Goal: Task Accomplishment & Management: Use online tool/utility

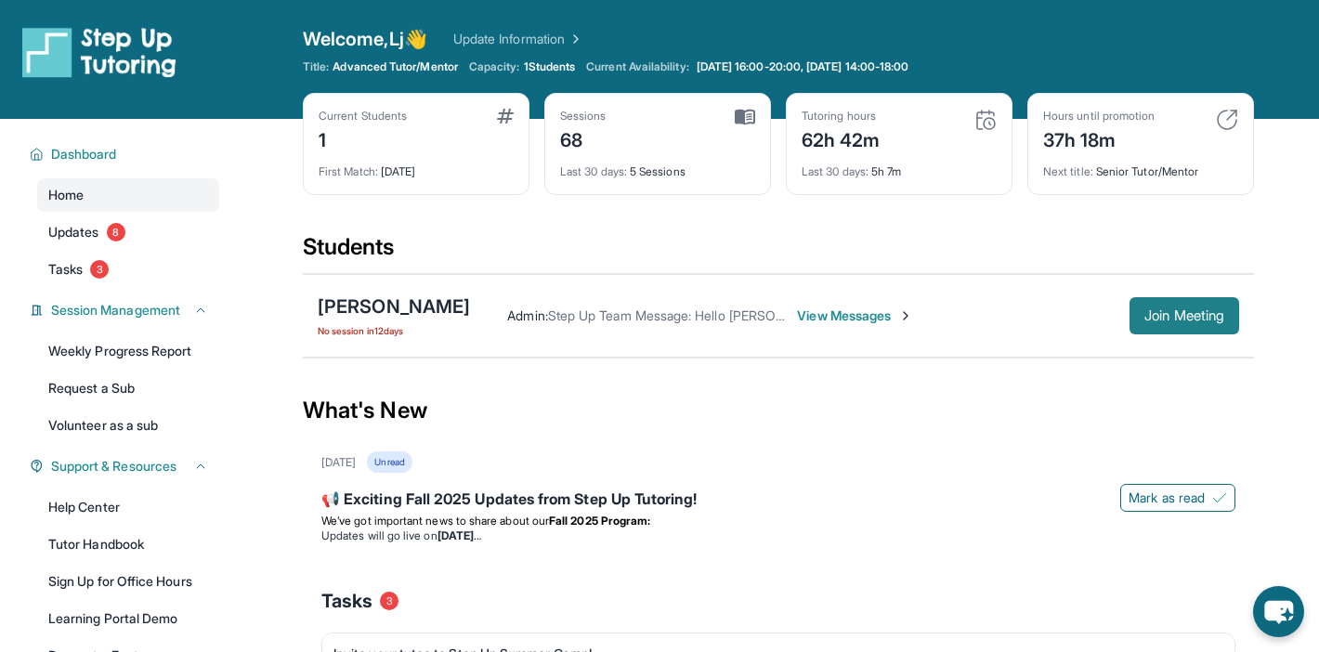
click at [1153, 321] on span "Join Meeting" at bounding box center [1184, 315] width 80 height 11
click at [1155, 321] on span "Join Meeting" at bounding box center [1184, 315] width 80 height 11
click at [881, 312] on span "View Messages" at bounding box center [855, 315] width 116 height 19
click at [1178, 324] on button "Join Meeting" at bounding box center [1184, 315] width 110 height 37
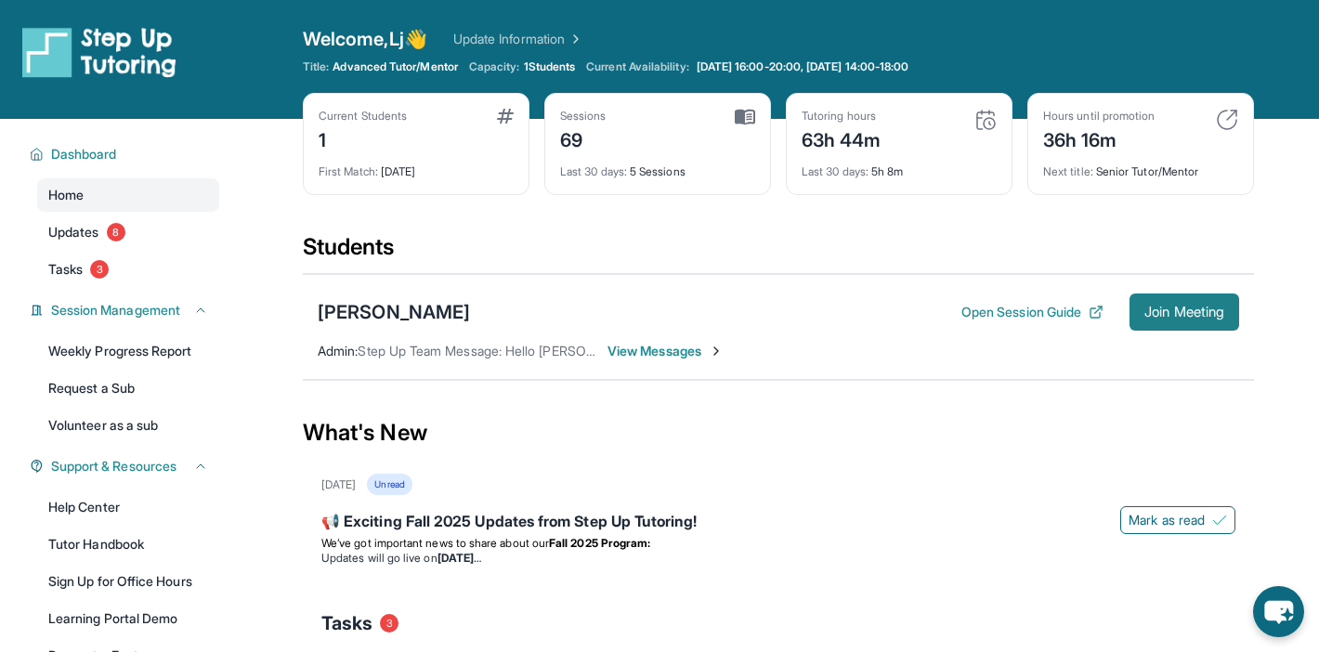
click at [1198, 313] on span "Join Meeting" at bounding box center [1184, 311] width 80 height 11
